Goal: Task Accomplishment & Management: Manage account settings

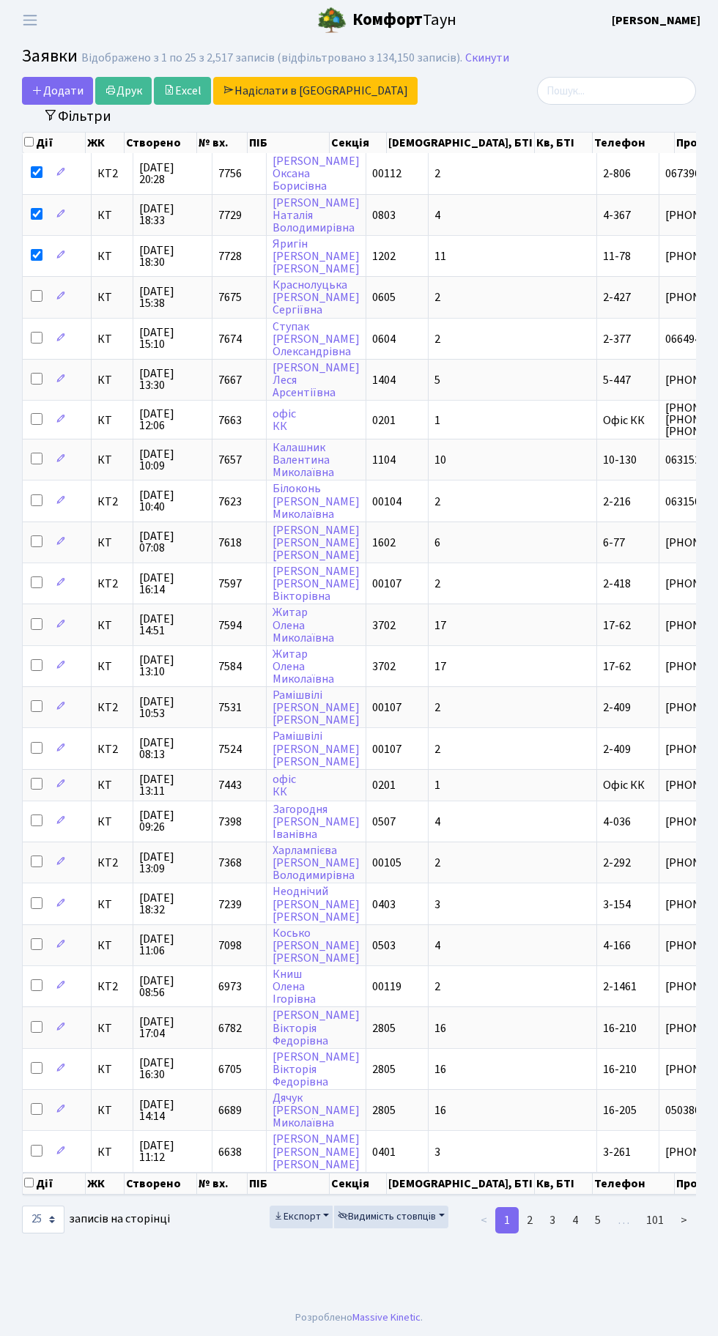
select select "25"
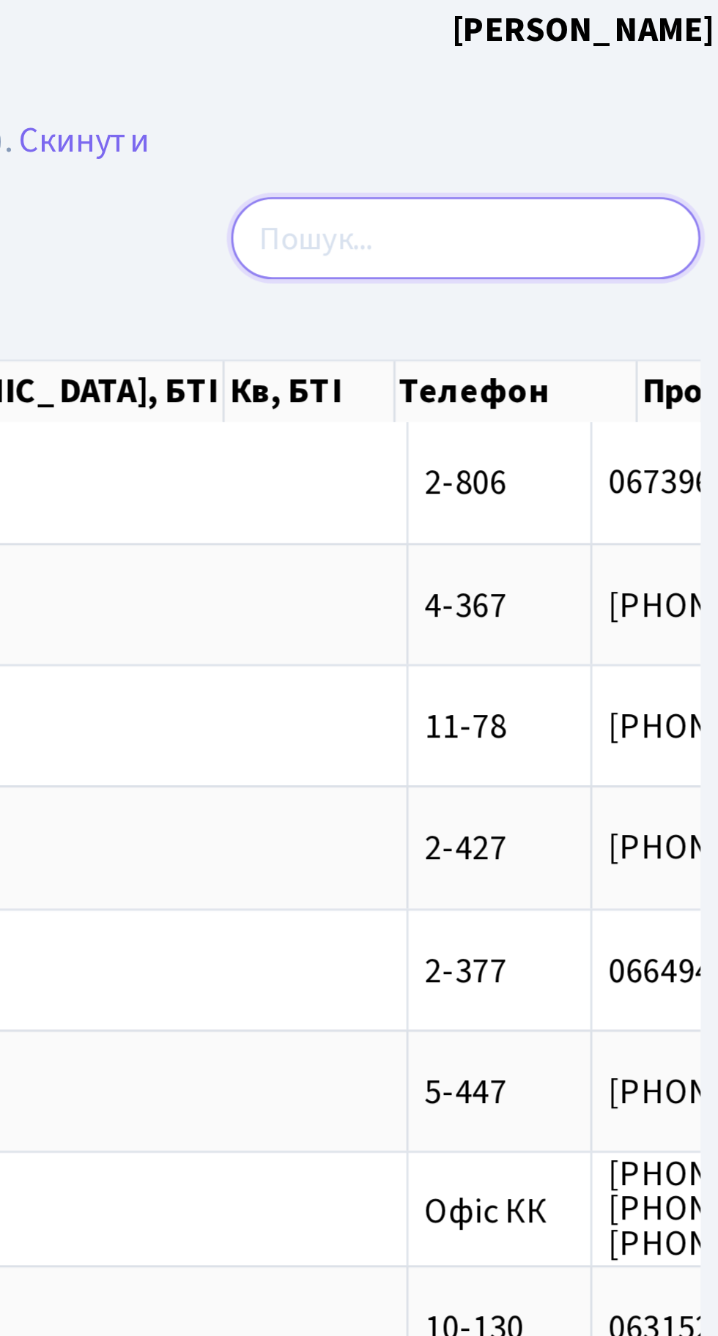
click at [594, 88] on input "search" at bounding box center [616, 91] width 159 height 28
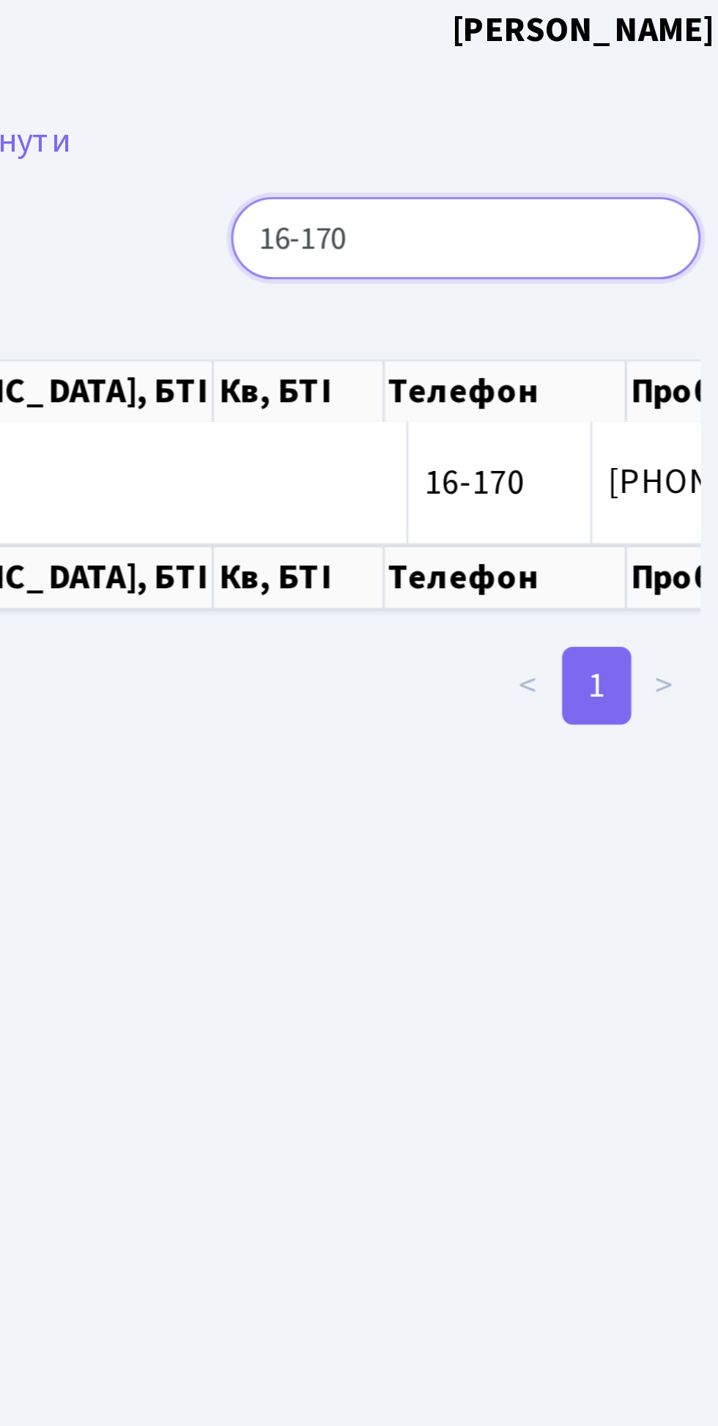
type input "16-170"
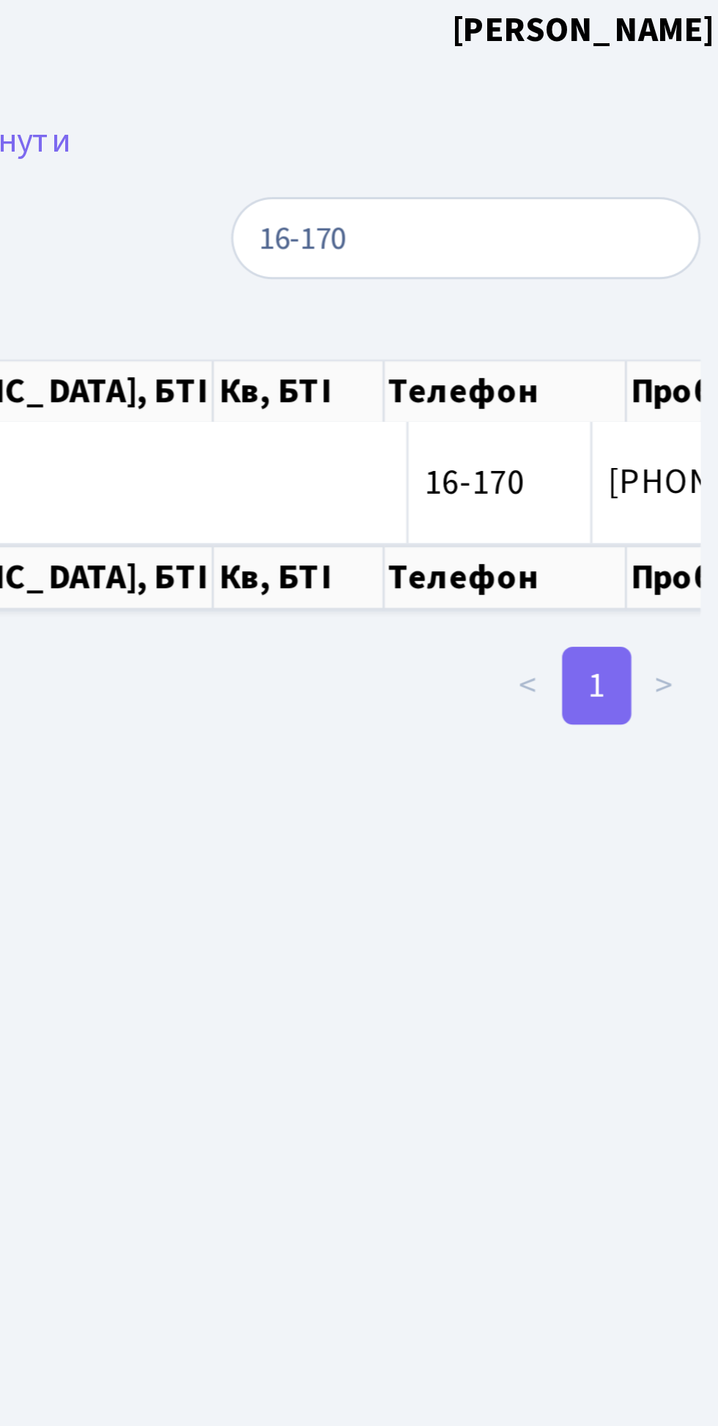
click at [647, 123] on nav "Фільтри Період [DATE] - [DATE] ЖК КТ, вул. Регенераторна, 4 КТ2, просп. Соборно…" at bounding box center [359, 116] width 674 height 23
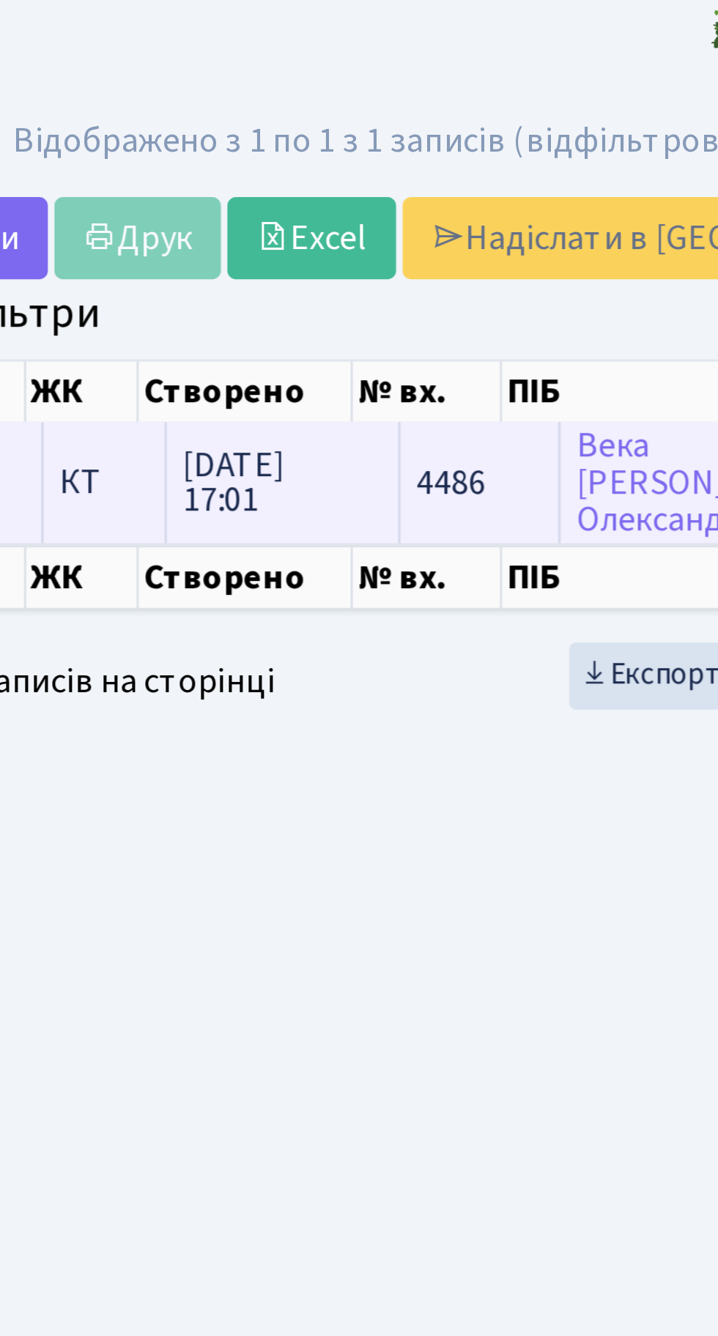
click at [171, 165] on span "[DATE] 17:01" at bounding box center [172, 173] width 67 height 23
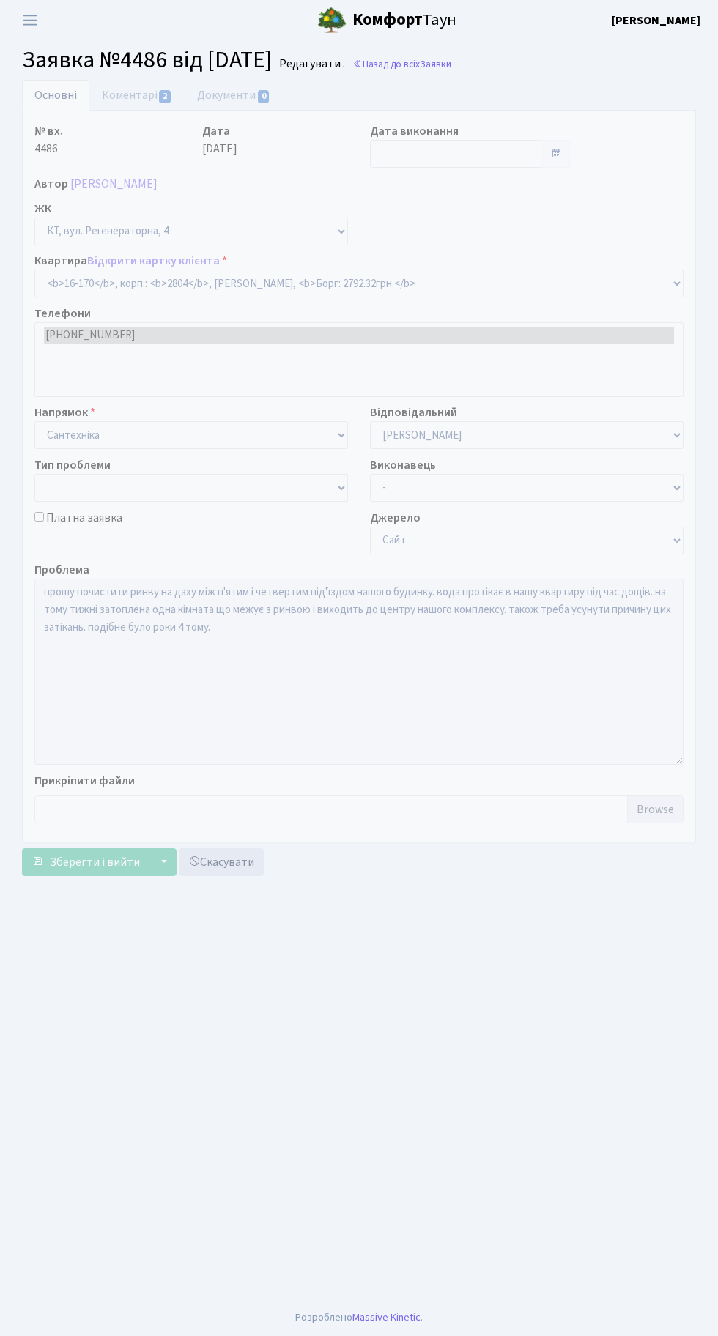
select select "8731"
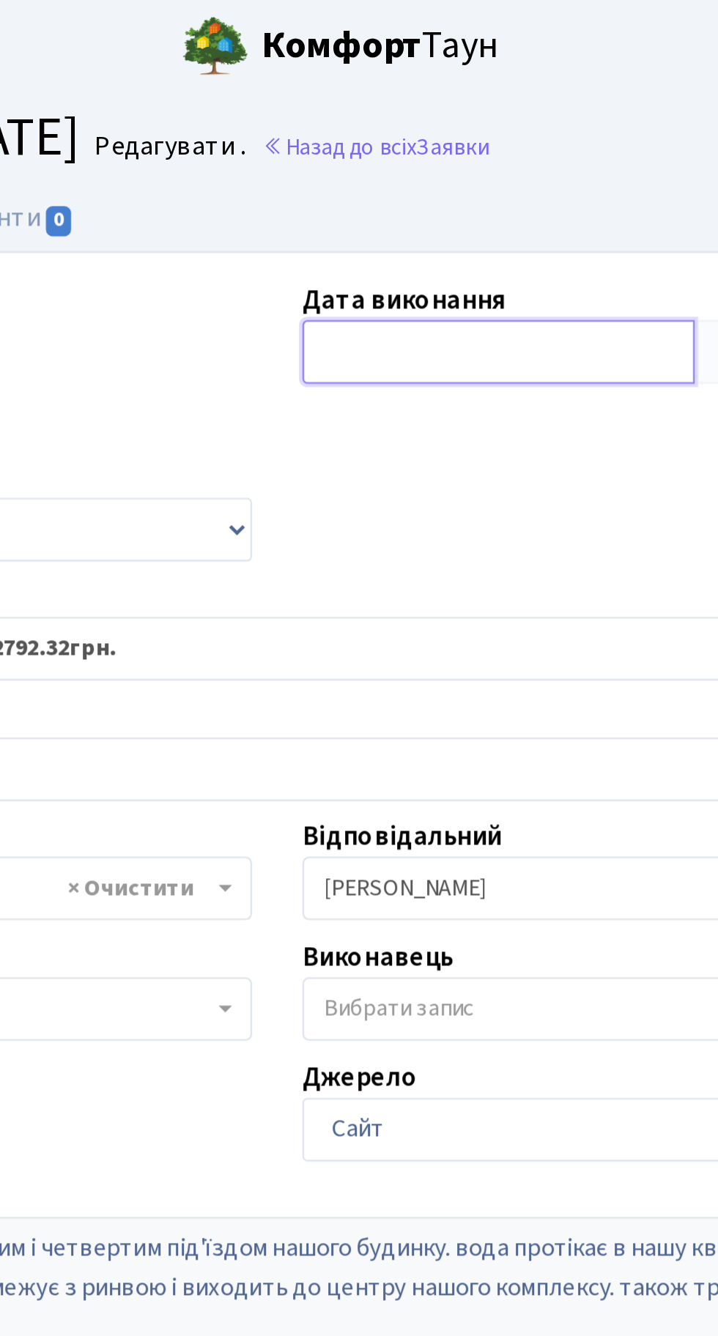
click at [403, 146] on input "text" at bounding box center [455, 154] width 171 height 28
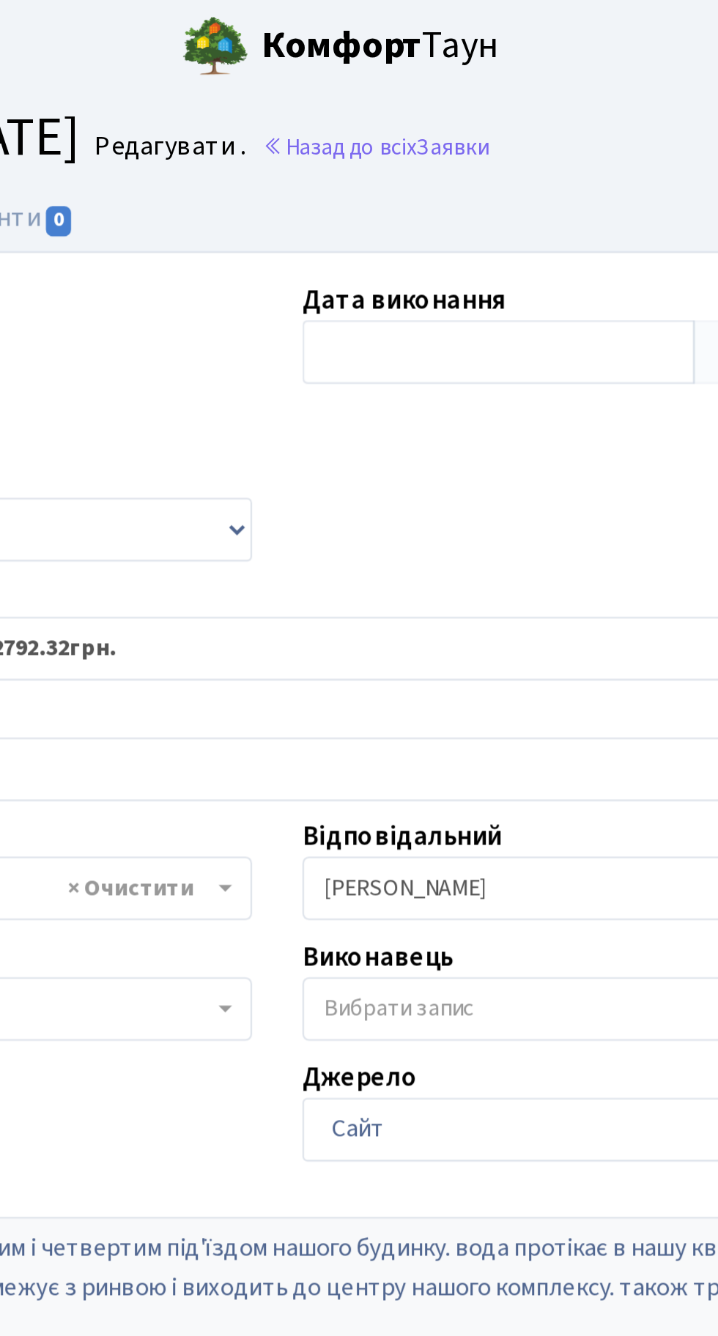
click at [308, 175] on div "Автор Века Юлія Олександрівна" at bounding box center [358, 184] width 671 height 18
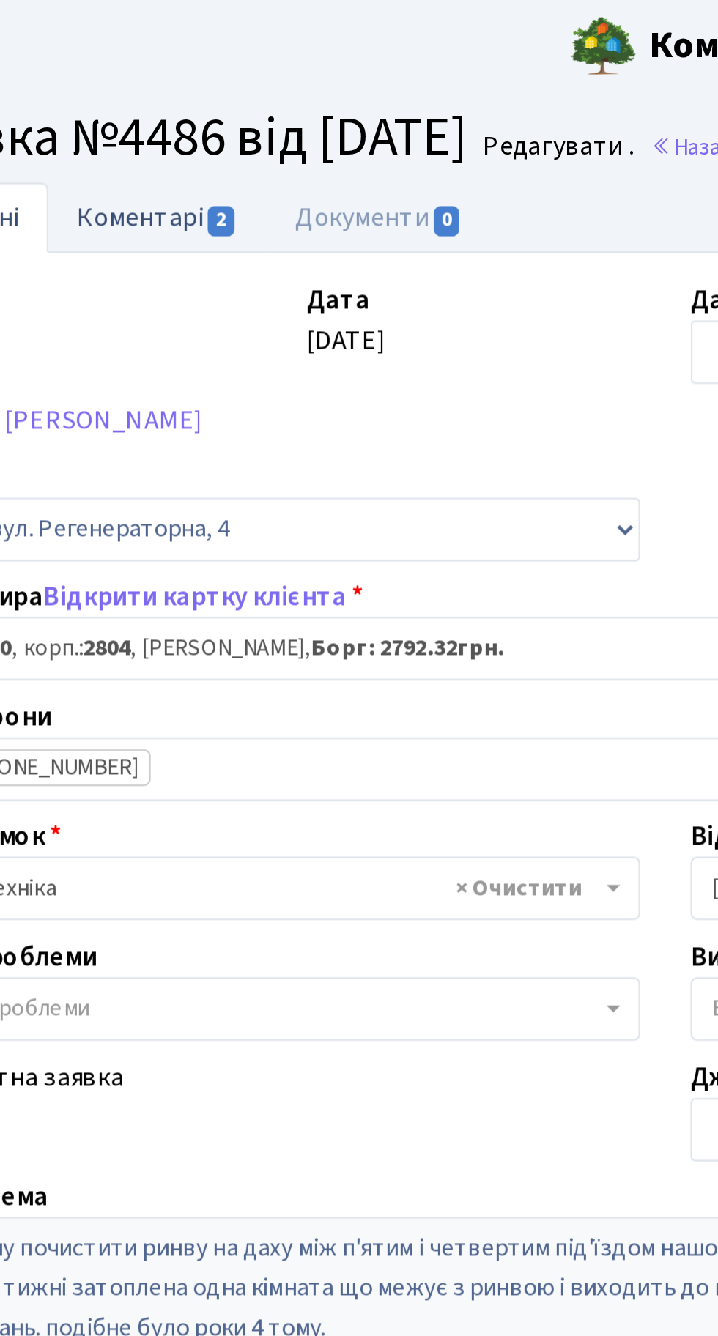
click at [124, 89] on link "Коментарі 2" at bounding box center [136, 95] width 95 height 30
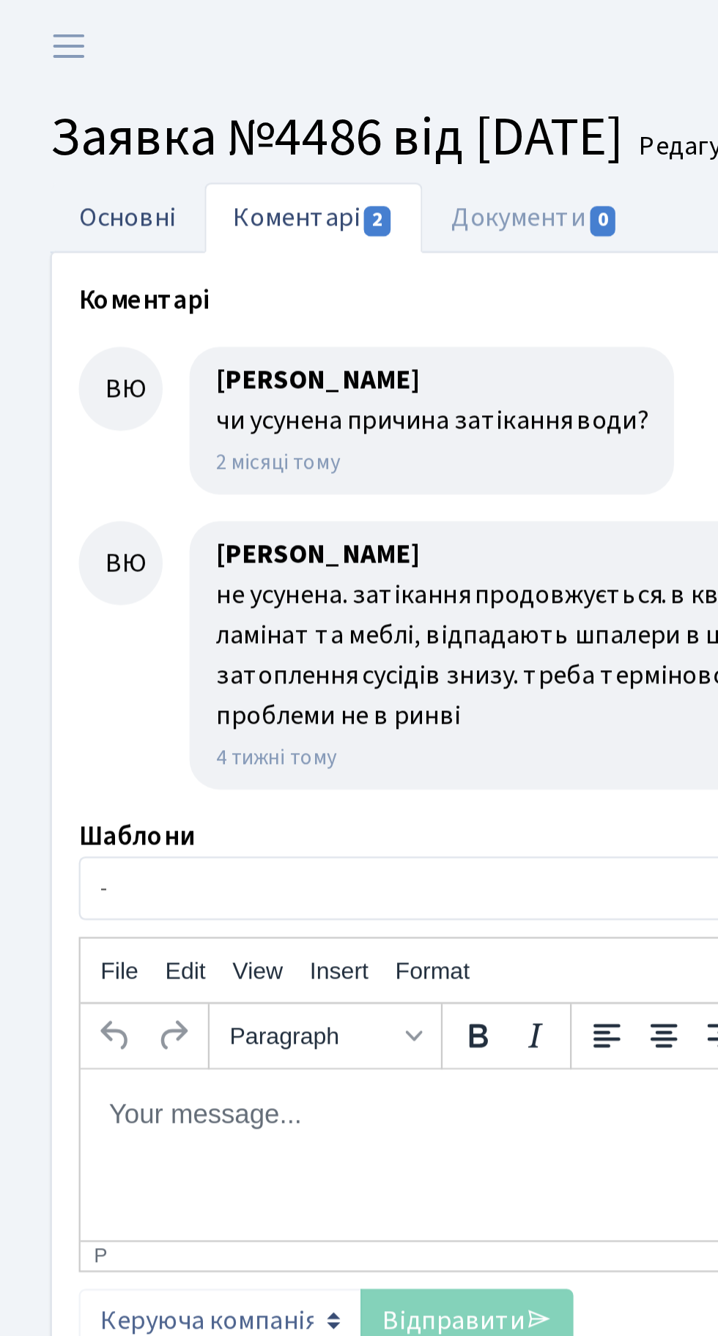
click at [51, 102] on link "Основні" at bounding box center [55, 95] width 67 height 30
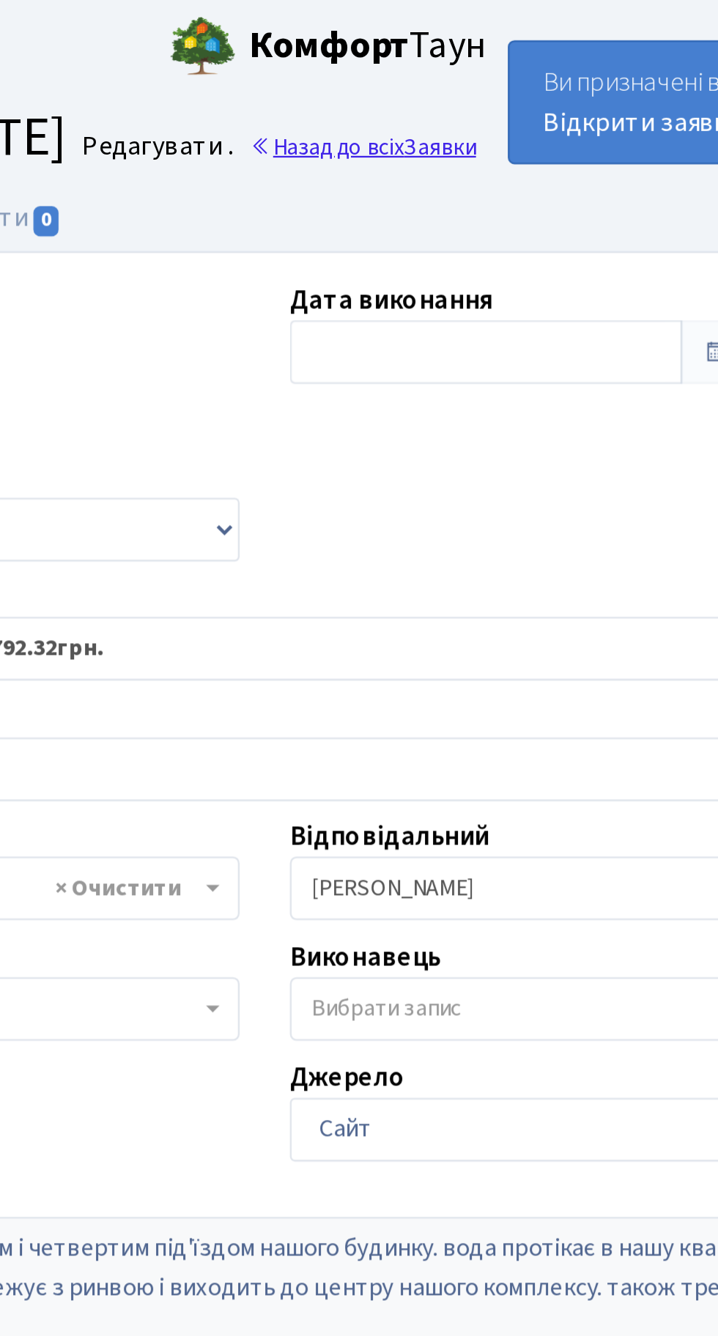
click at [424, 60] on link "Назад до всіх Заявки" at bounding box center [401, 64] width 99 height 14
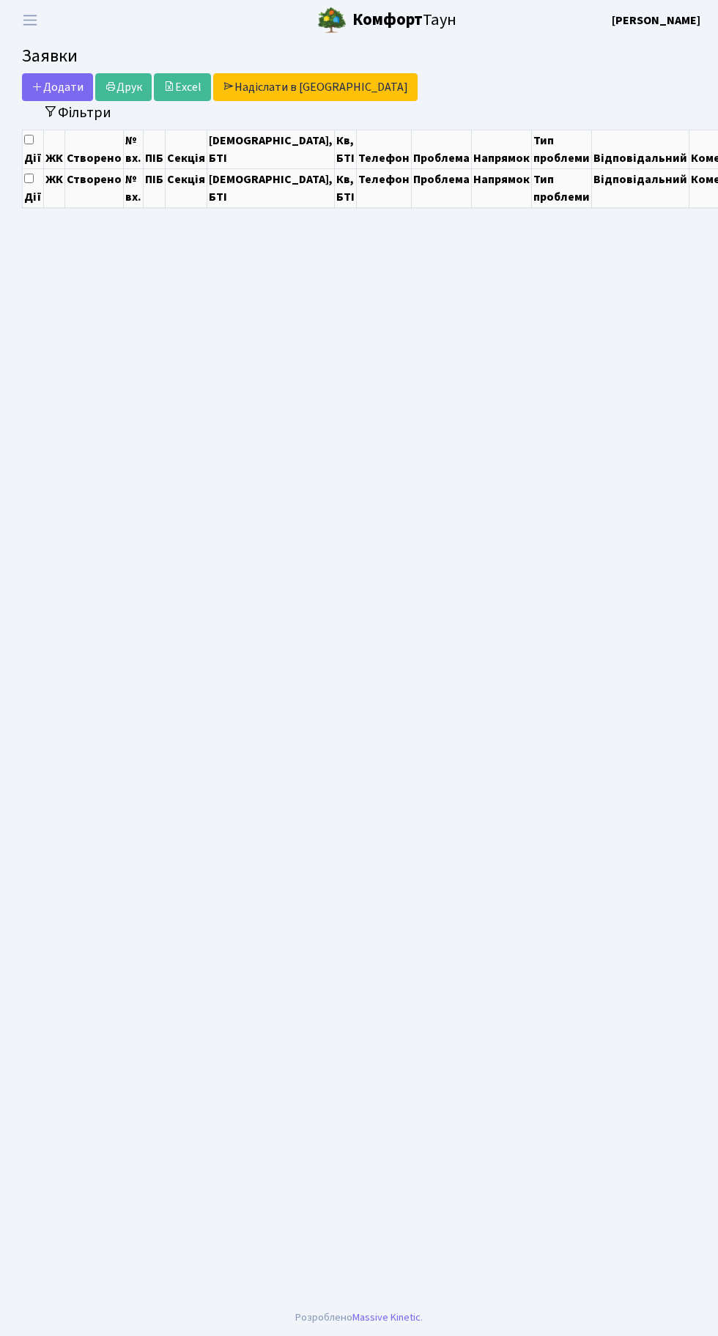
select select "25"
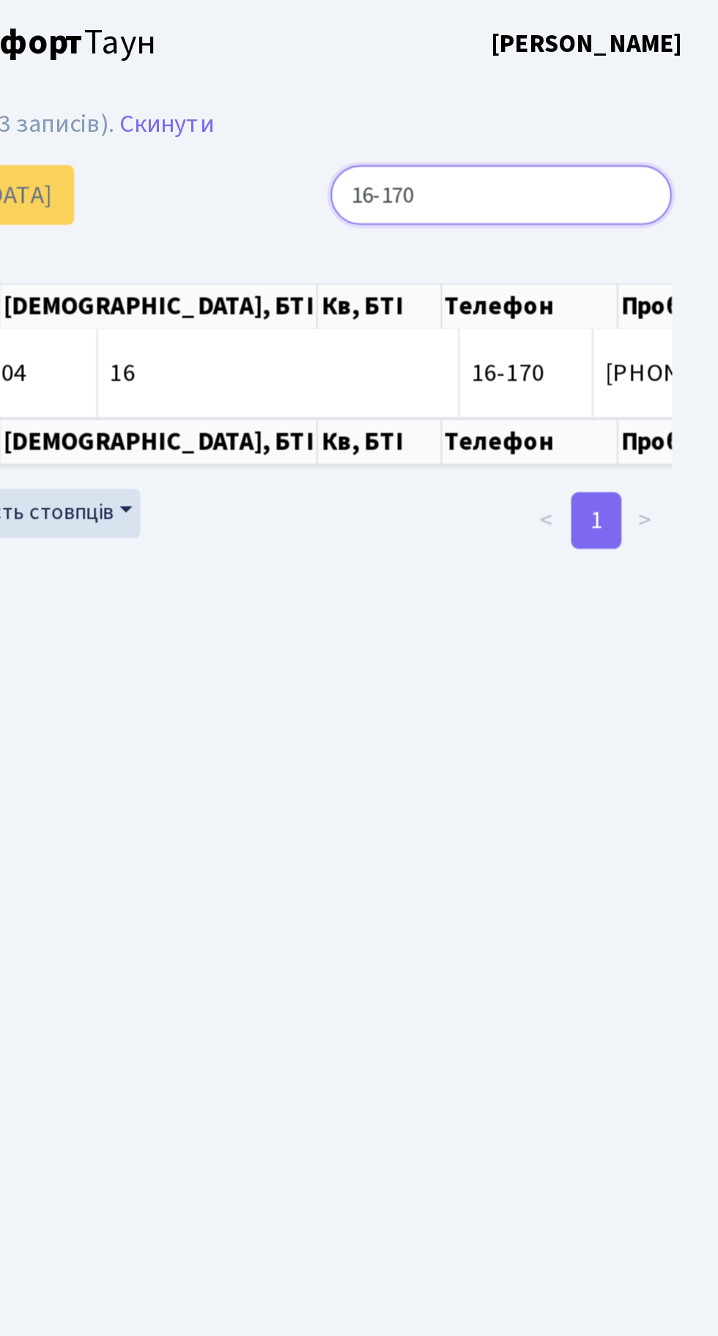
click at [677, 91] on input "16-170" at bounding box center [616, 91] width 159 height 28
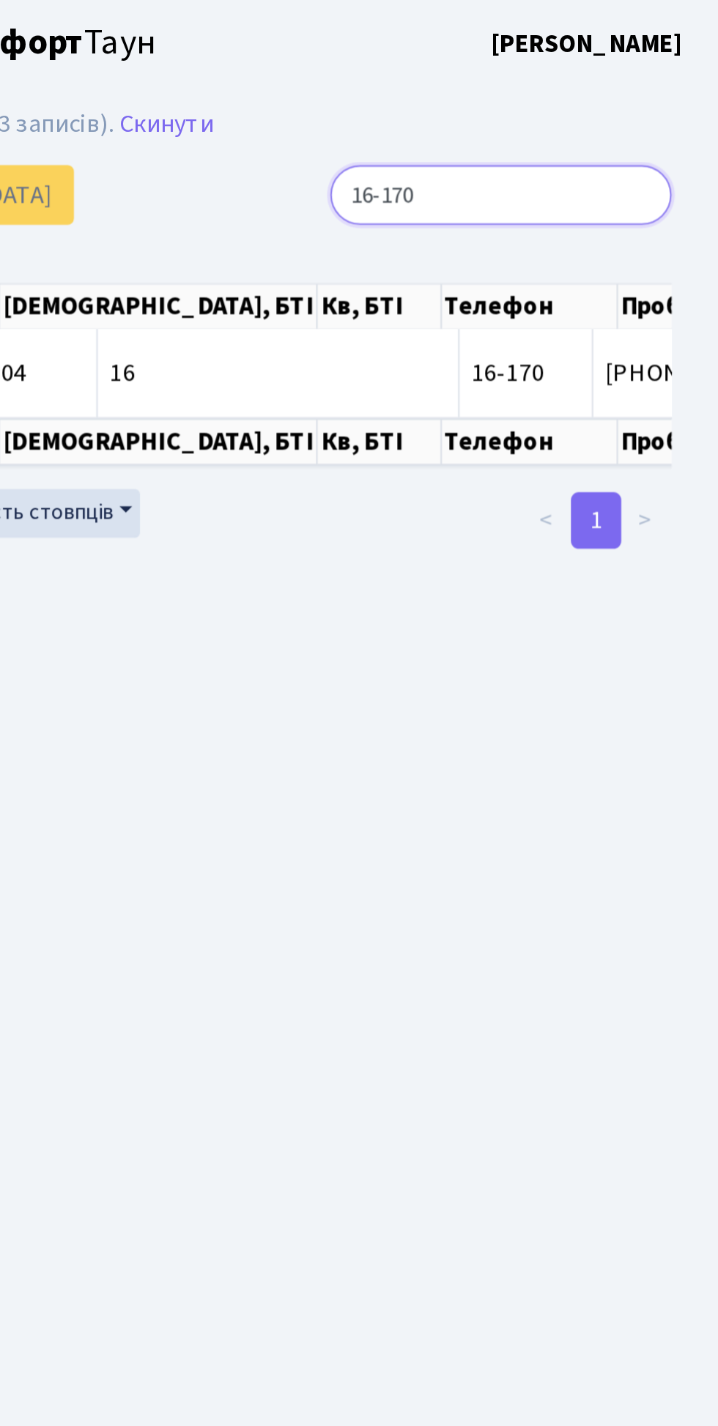
click at [681, 91] on input "16-170" at bounding box center [616, 91] width 159 height 28
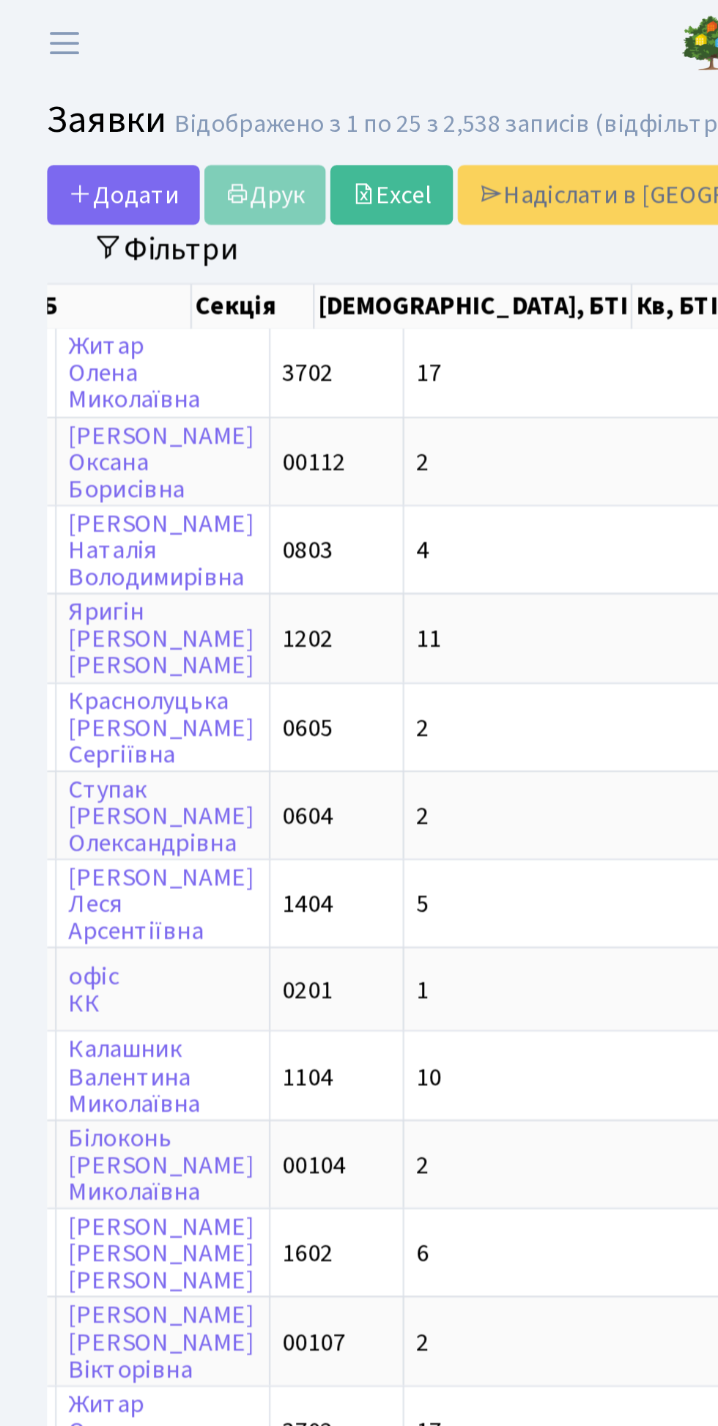
scroll to position [0, 127]
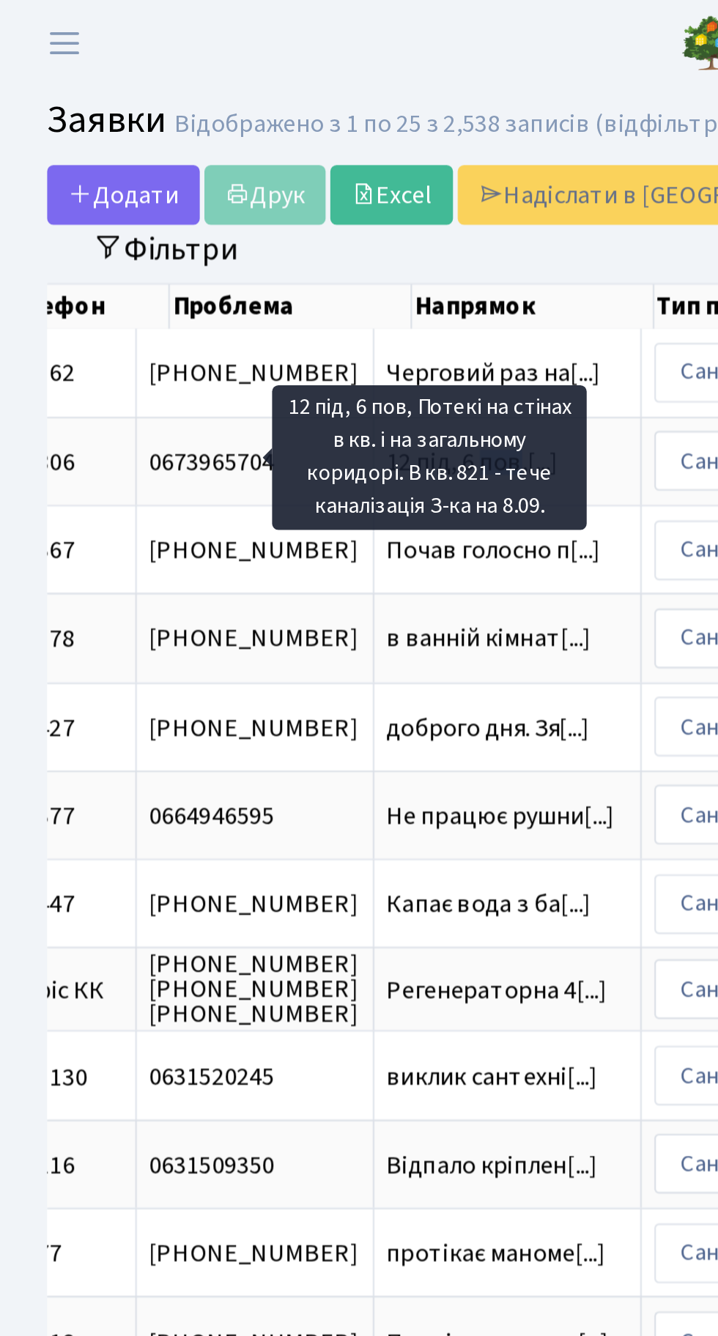
click at [270, 32] on header "Комфорт Таун Тихонов М. І. Мій обліковий запис Вийти" at bounding box center [359, 20] width 718 height 40
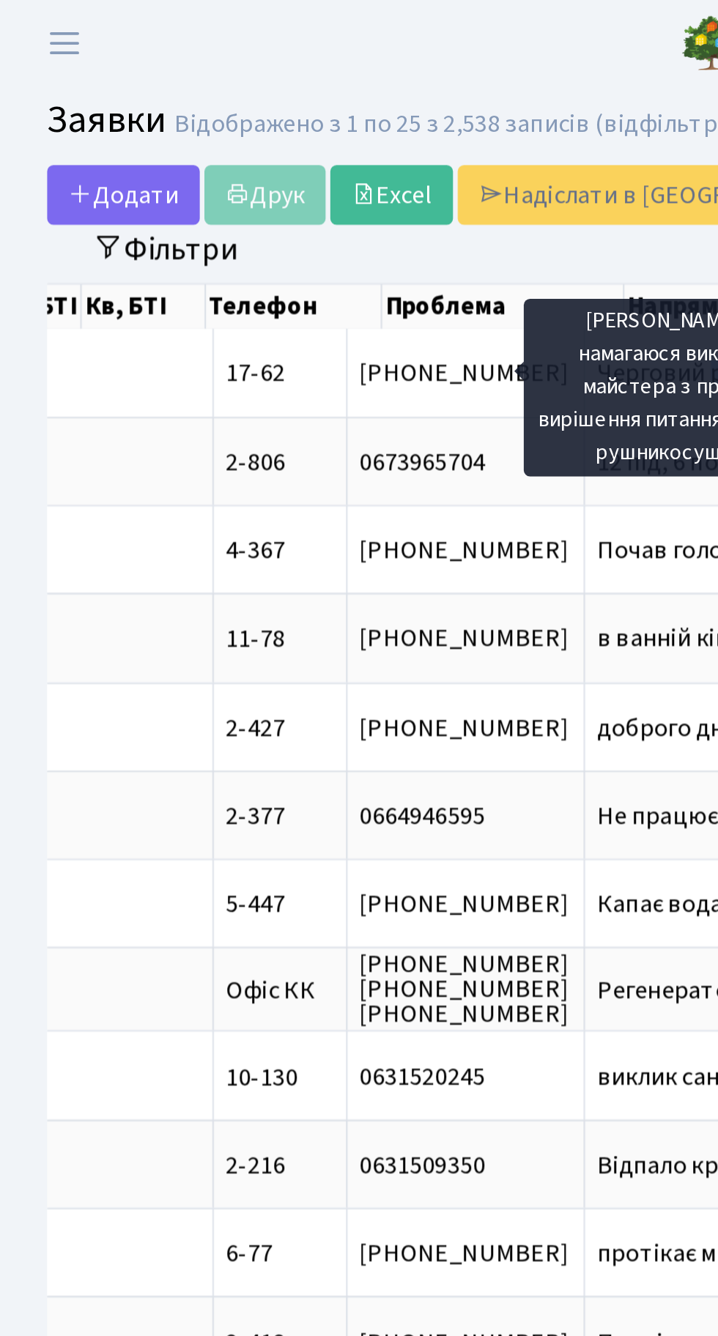
click at [228, 9] on header "Комфорт Таун Тихонов М. І. Мій обліковий запис Вийти" at bounding box center [359, 20] width 718 height 40
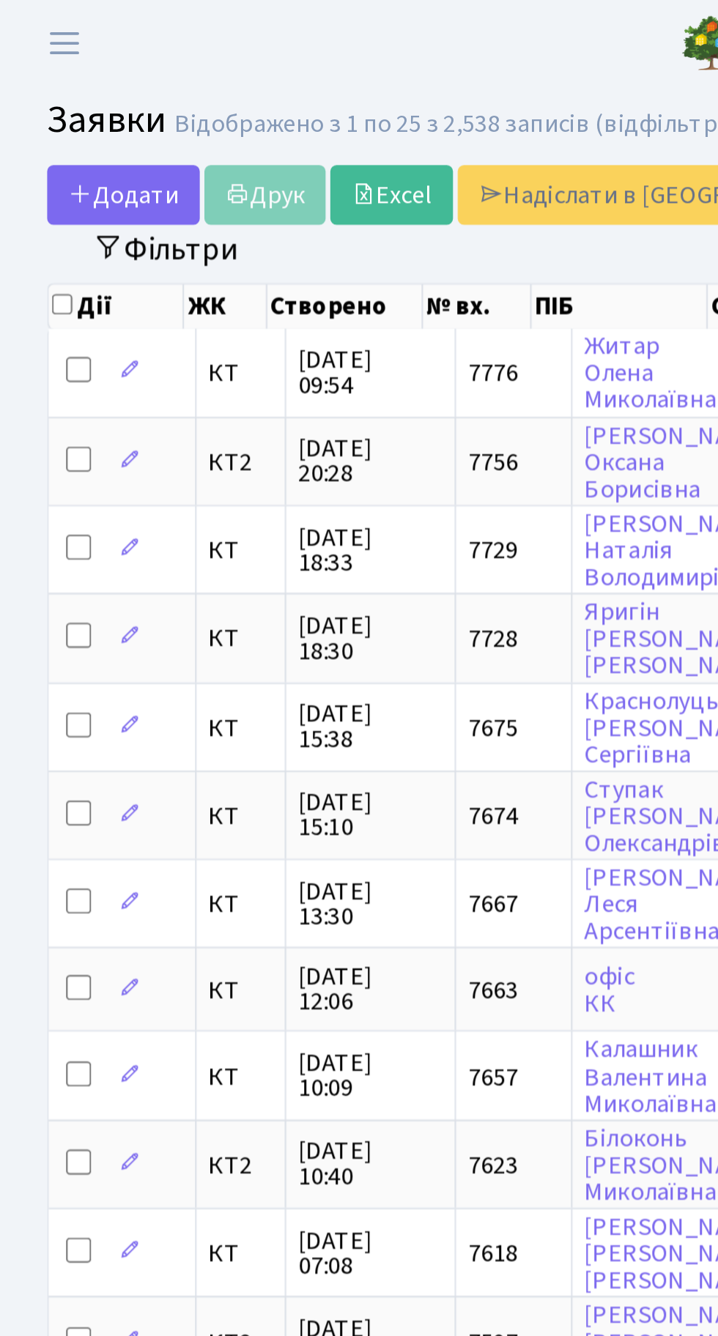
click at [116, 24] on header "Комфорт Таун Тихонов М. І. Мій обліковий запис Вийти" at bounding box center [359, 20] width 718 height 40
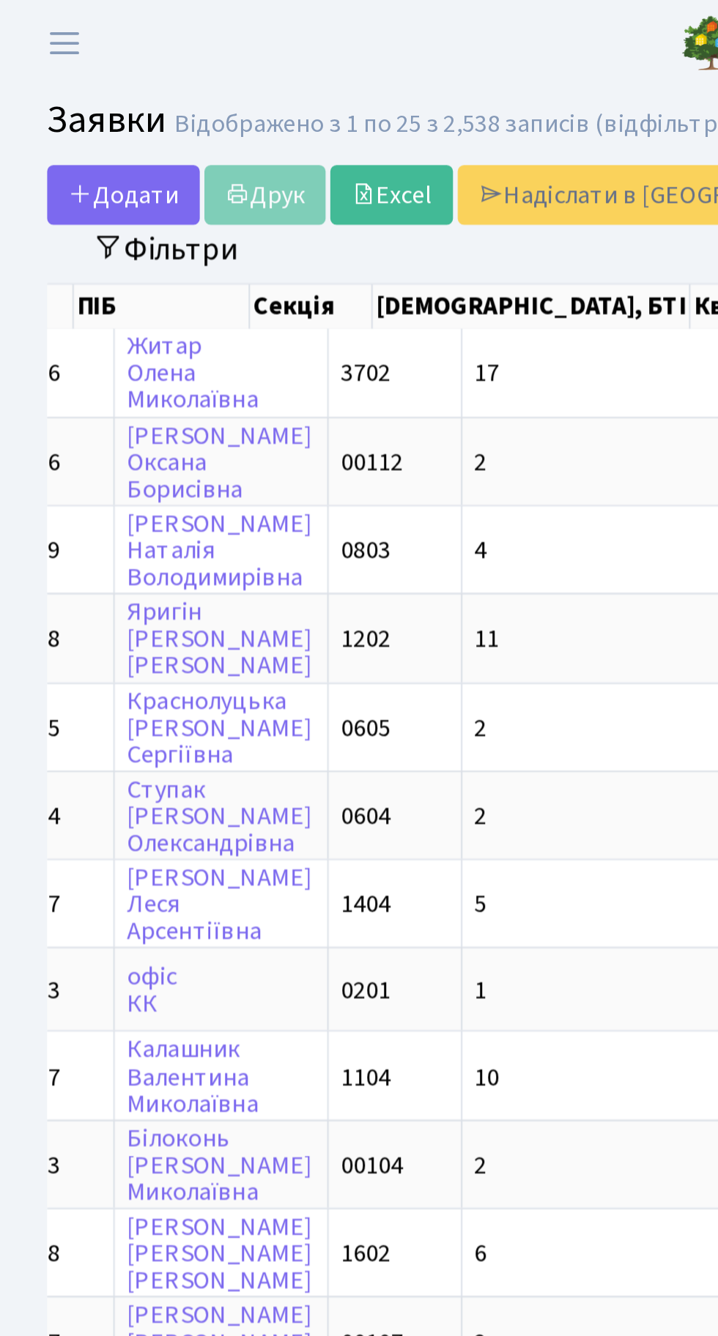
scroll to position [0, 217]
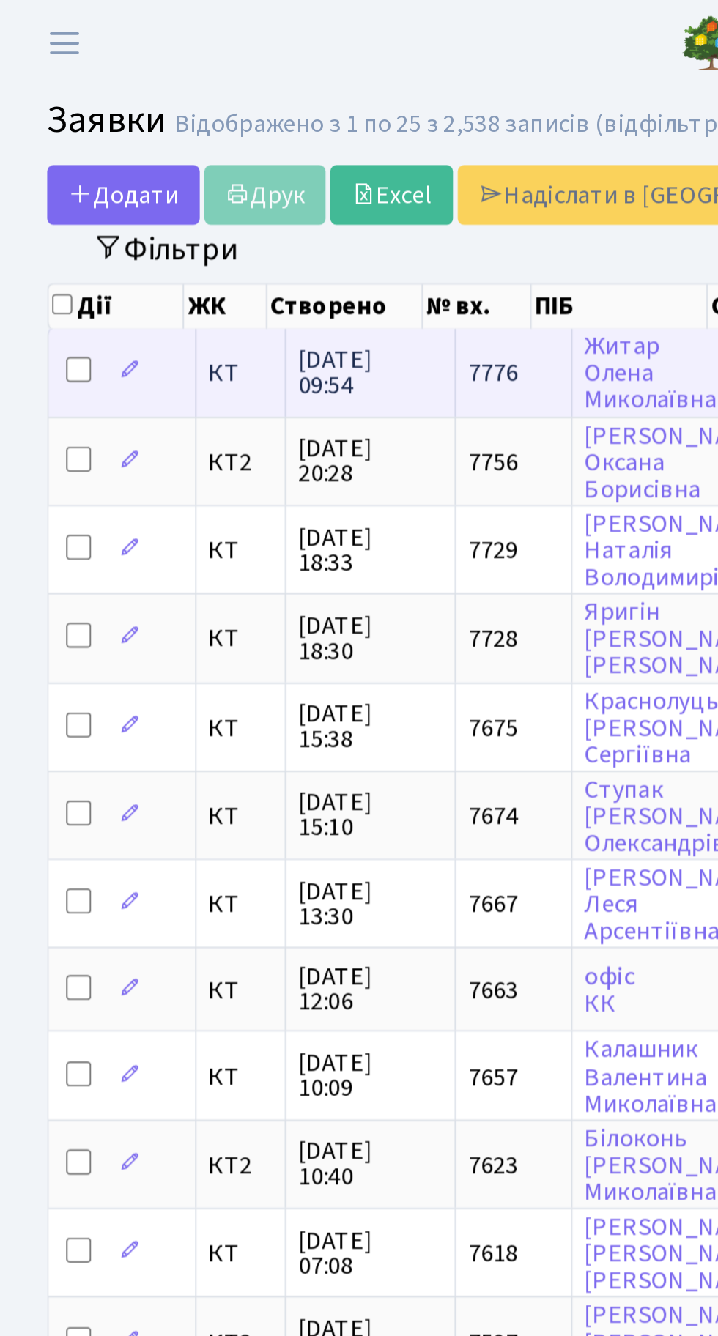
click at [33, 171] on input "checkbox" at bounding box center [37, 172] width 12 height 12
checkbox input "true"
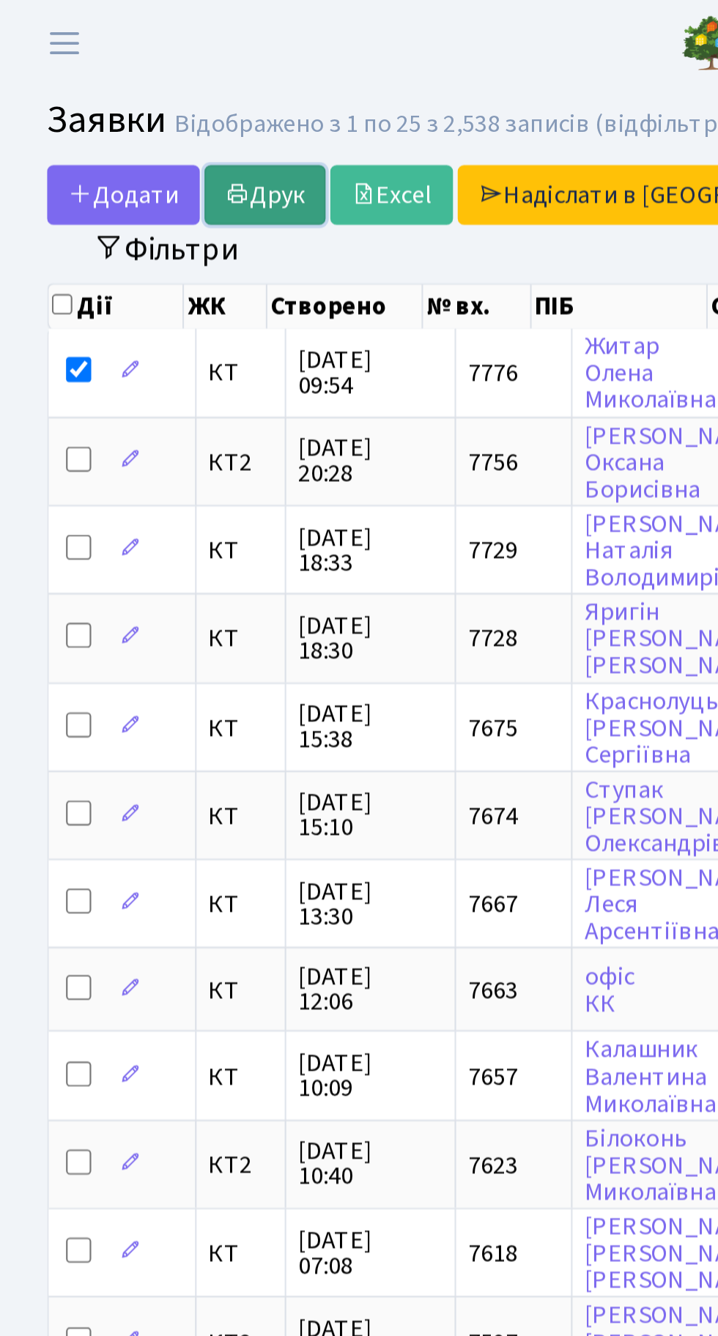
click at [129, 89] on link "Друк" at bounding box center [123, 91] width 56 height 28
